Goal: Browse casually

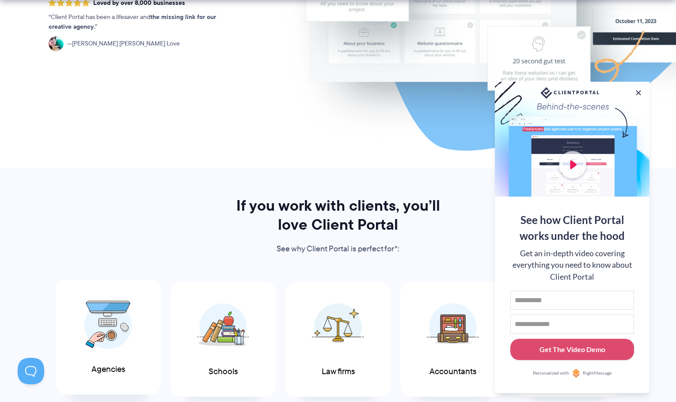
scroll to position [353, 0]
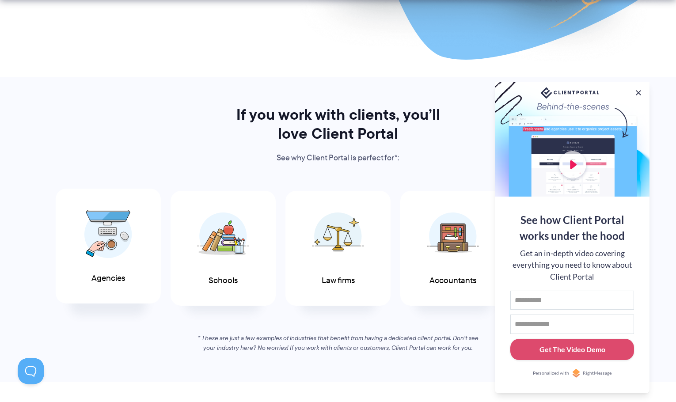
click at [113, 237] on img at bounding box center [108, 234] width 48 height 49
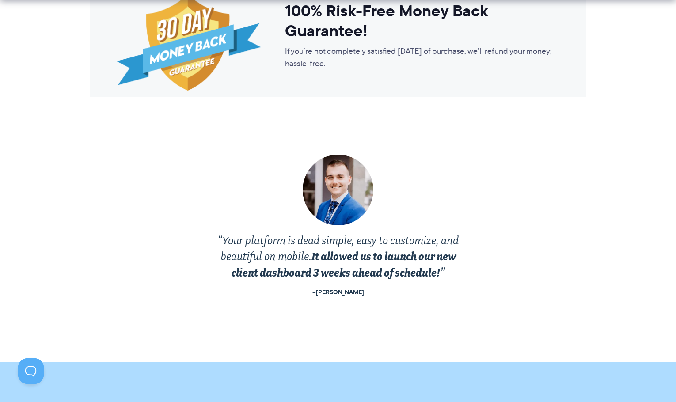
scroll to position [1767, 0]
